Goal: Task Accomplishment & Management: Manage account settings

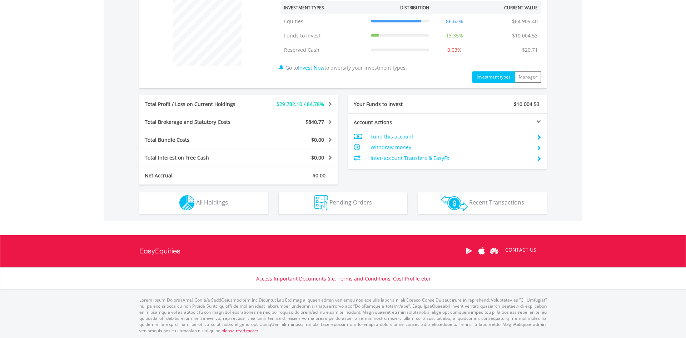
scroll to position [69, 136]
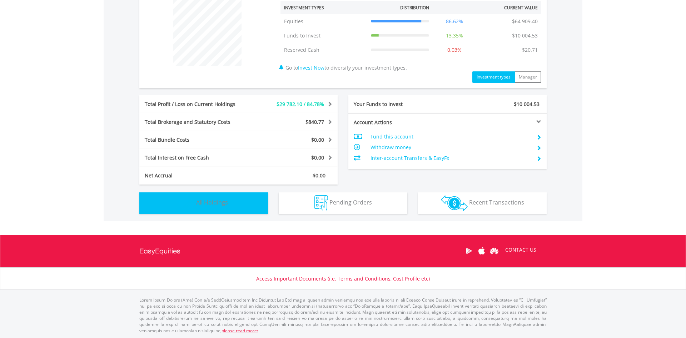
click at [217, 202] on span "All Holdings" at bounding box center [212, 203] width 32 height 8
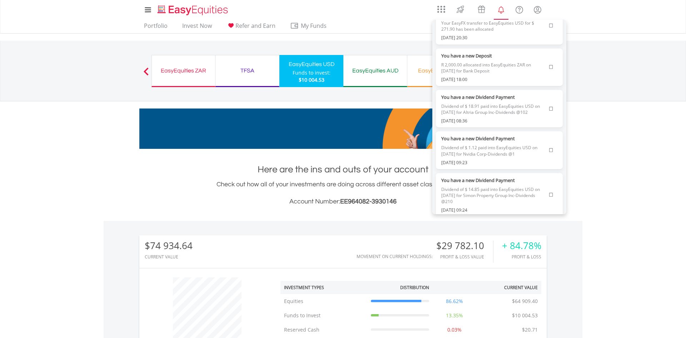
scroll to position [773, 0]
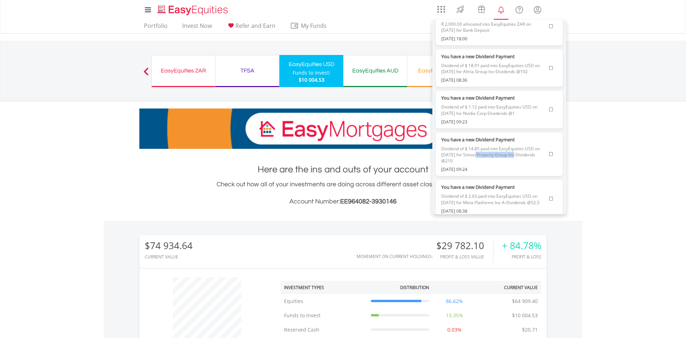
drag, startPoint x: 473, startPoint y: 161, endPoint x: 514, endPoint y: 160, distance: 41.4
click at [514, 160] on span "Dividend of $ 14.85 paid into EasyEquities USD on [DATE] for Simon Property Gro…" at bounding box center [493, 154] width 104 height 23
click at [490, 162] on span "Dividend of $ 14.85 paid into EasyEquities USD on [DATE] for Simon Property Gro…" at bounding box center [493, 154] width 104 height 23
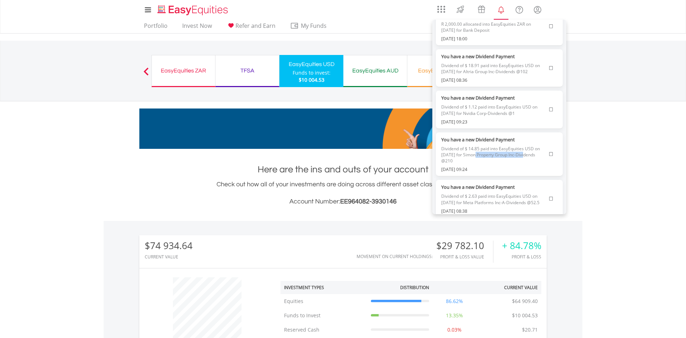
drag, startPoint x: 473, startPoint y: 161, endPoint x: 524, endPoint y: 161, distance: 51.1
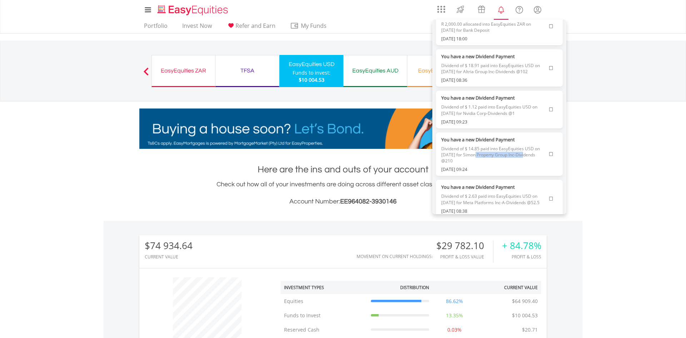
click at [524, 161] on span "Dividend of $ 14.85 paid into EasyEquities USD on [DATE] for Simon Property Gro…" at bounding box center [493, 154] width 104 height 23
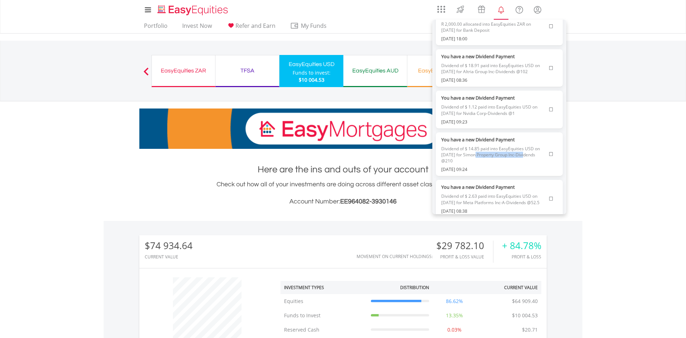
copy span "Simon Property Group Inc"
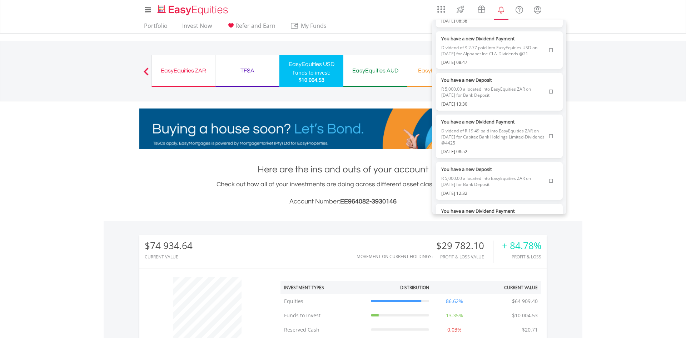
scroll to position [977, 0]
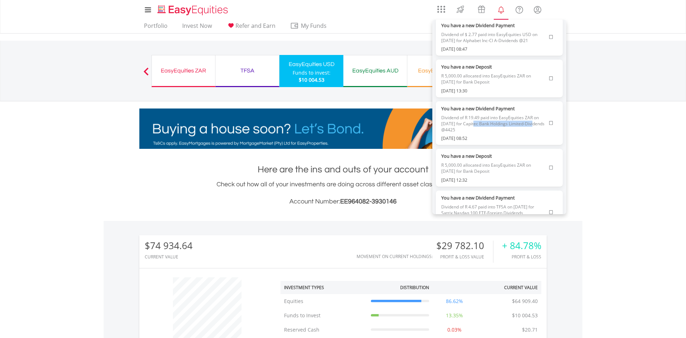
drag, startPoint x: 475, startPoint y: 130, endPoint x: 535, endPoint y: 129, distance: 60.7
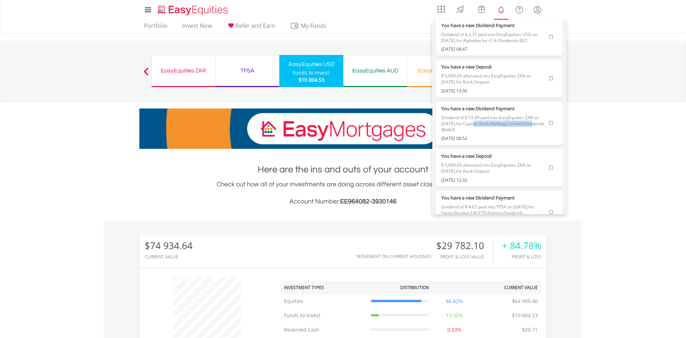
click at [535, 129] on span "Dividend of R 19.49 paid into EasyEquities ZAR on [DATE] for Capitec Bank Holdi…" at bounding box center [493, 123] width 104 height 23
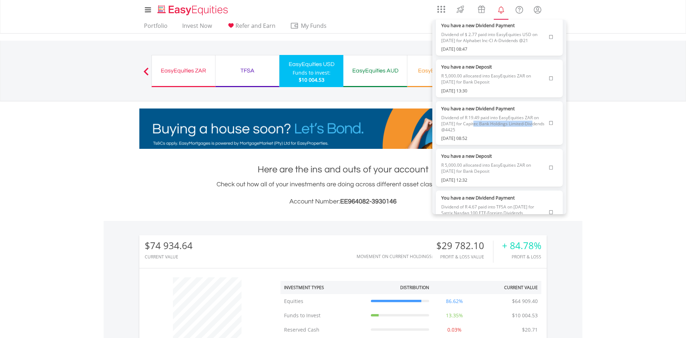
copy span "Capitec Bank Holdings Limited"
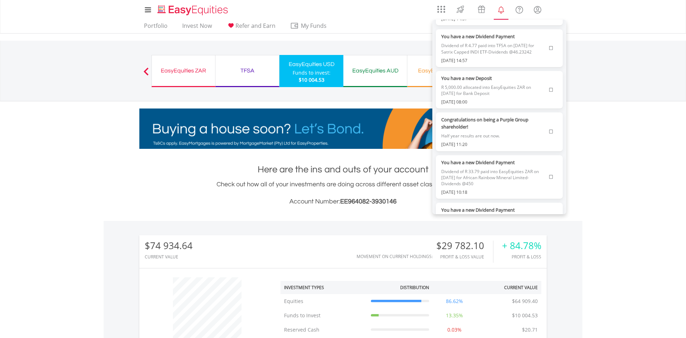
scroll to position [1425, 0]
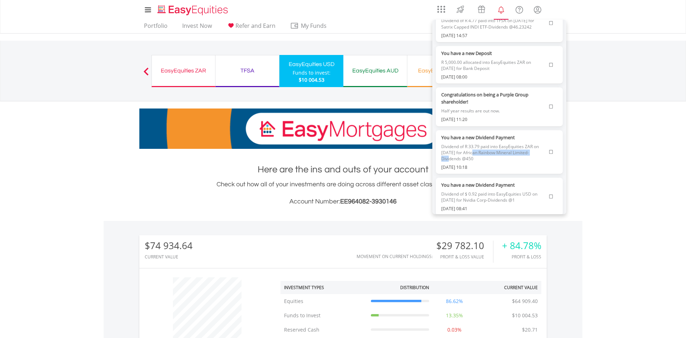
drag, startPoint x: 475, startPoint y: 160, endPoint x: 538, endPoint y: 158, distance: 63.9
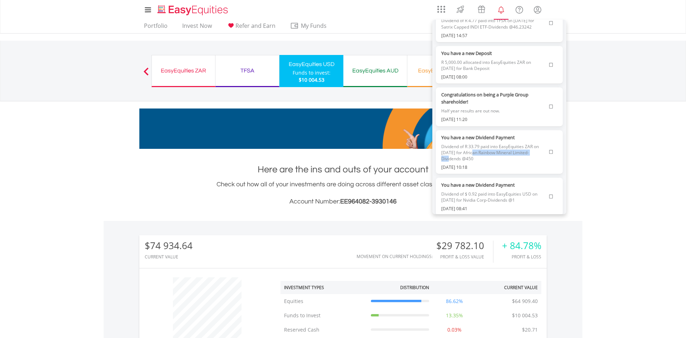
click at [538, 158] on span "Dividend of R 33.79 paid into EasyEquities ZAR on [DATE] for African Rainbow Mi…" at bounding box center [493, 152] width 104 height 23
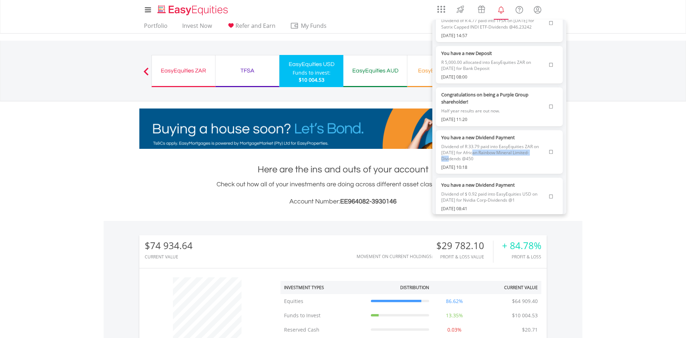
copy span "African Rainbow Mineral Limited"
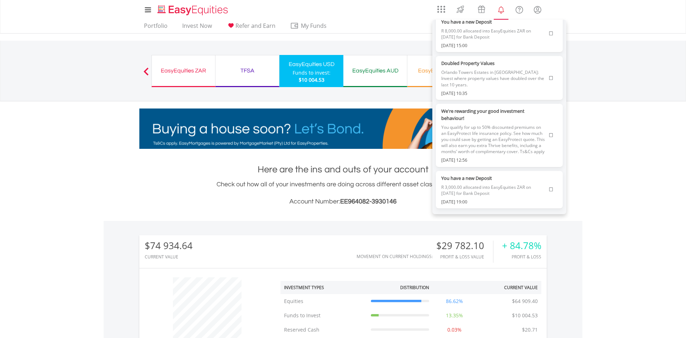
scroll to position [2035, 0]
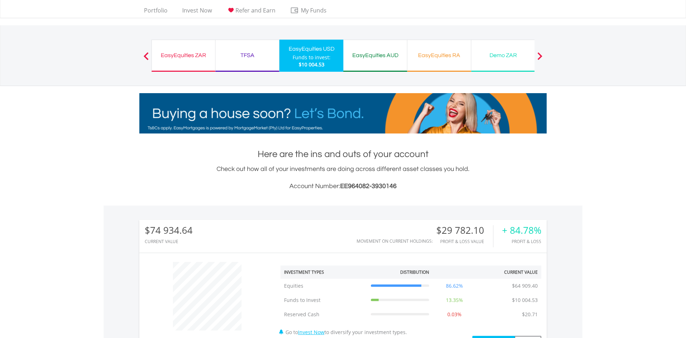
scroll to position [0, 0]
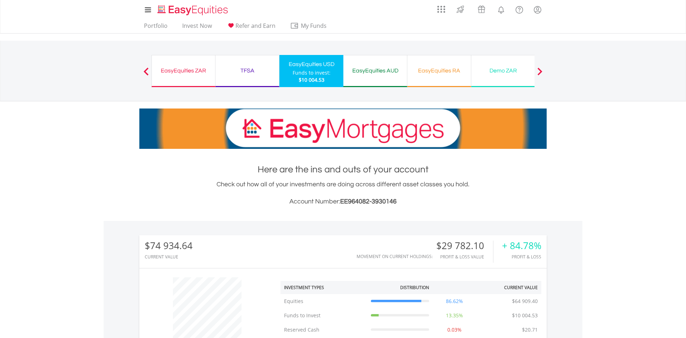
click at [186, 71] on div "EasyEquities ZAR" at bounding box center [183, 71] width 55 height 10
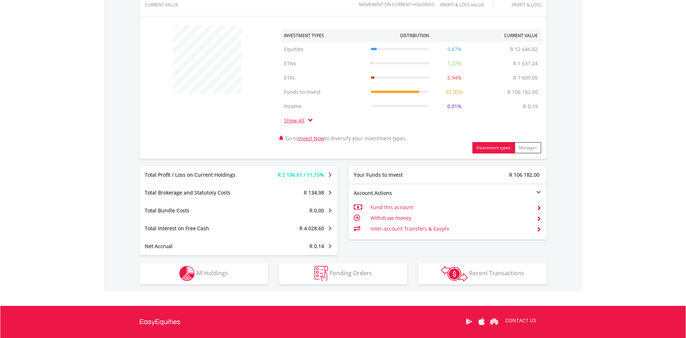
scroll to position [323, 0]
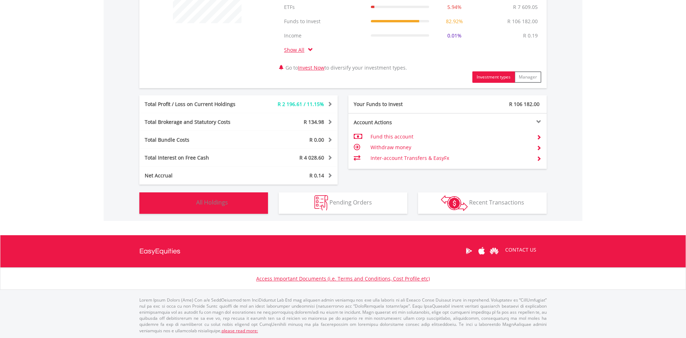
click at [222, 205] on span "All Holdings" at bounding box center [212, 203] width 32 height 8
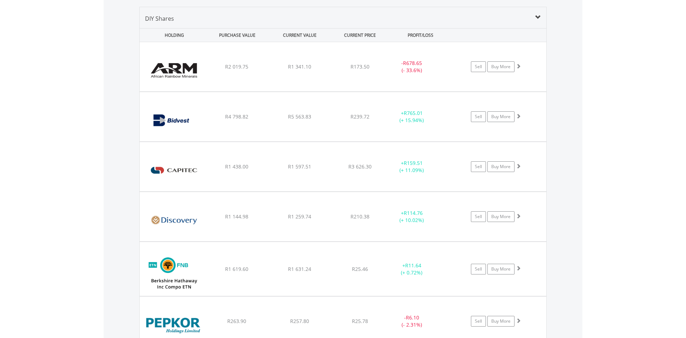
scroll to position [521, 0]
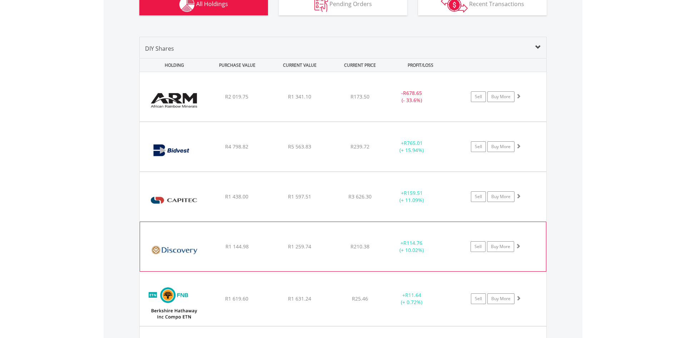
click at [198, 243] on img at bounding box center [174, 250] width 61 height 39
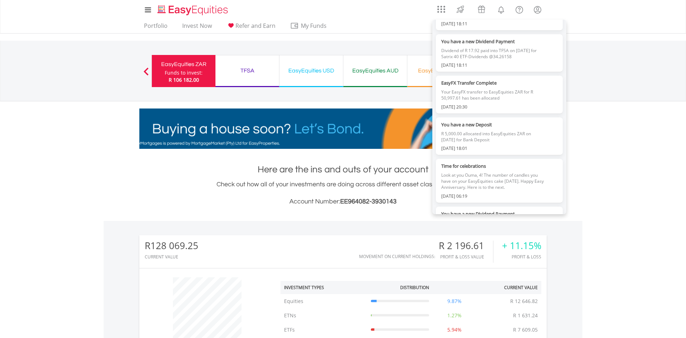
scroll to position [0, 0]
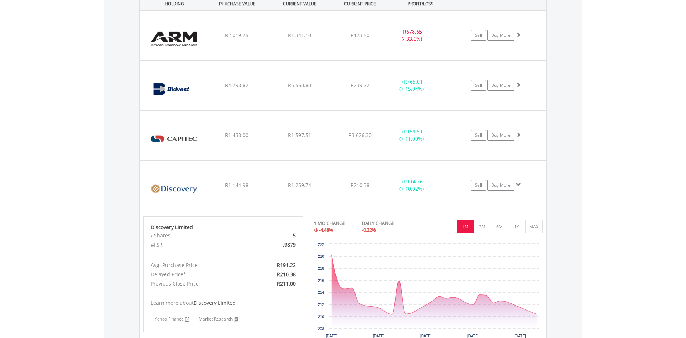
scroll to position [619, 0]
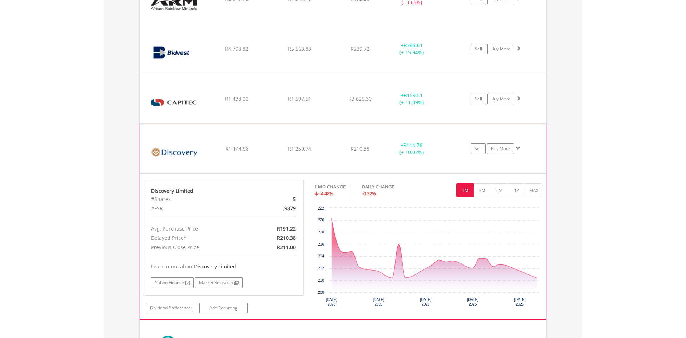
click at [517, 147] on span at bounding box center [517, 148] width 5 height 5
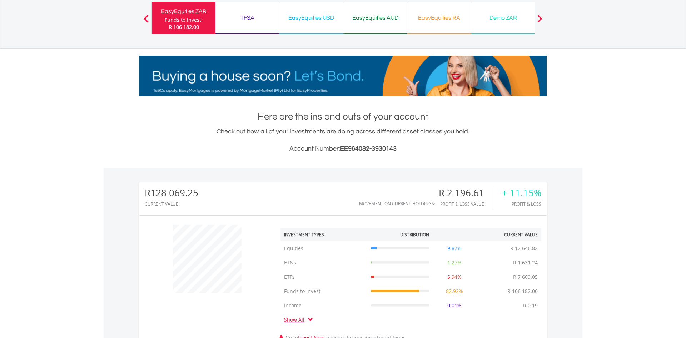
scroll to position [0, 0]
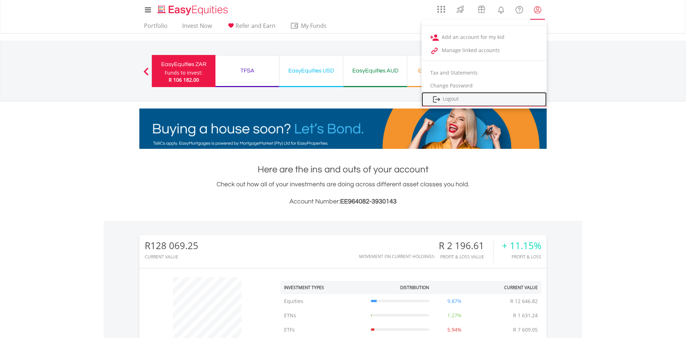
click at [468, 96] on link "Logout" at bounding box center [483, 99] width 125 height 15
